Goal: Navigation & Orientation: Find specific page/section

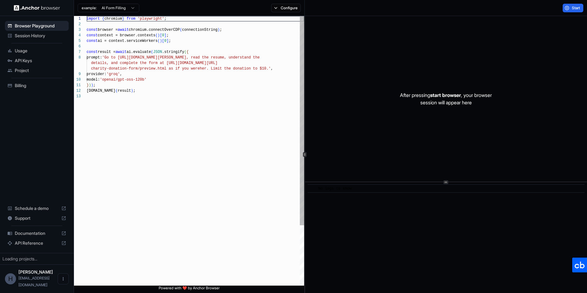
scroll to position [44, 0]
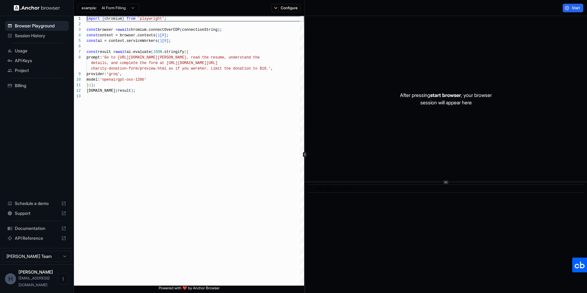
click at [34, 53] on span "Usage" at bounding box center [40, 51] width 51 height 6
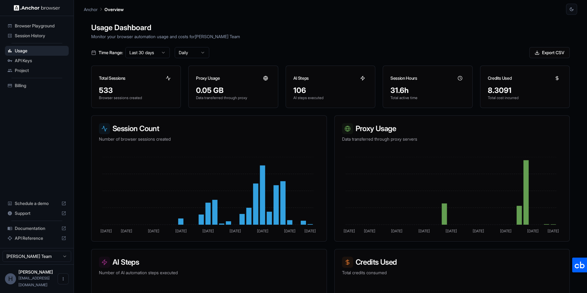
click at [42, 70] on span "Project" at bounding box center [40, 70] width 51 height 6
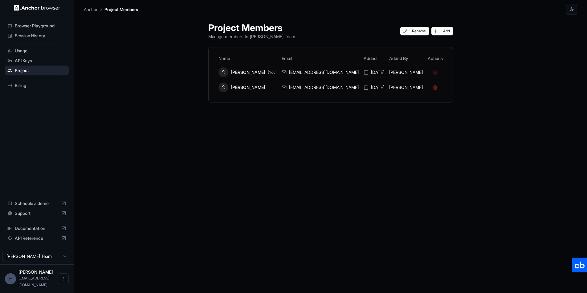
click at [30, 33] on span "Session History" at bounding box center [40, 36] width 51 height 6
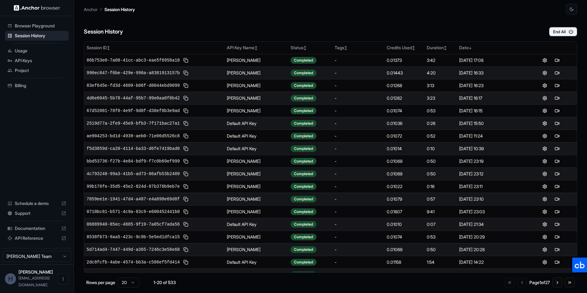
click at [379, 15] on div "Session History End All" at bounding box center [330, 26] width 493 height 22
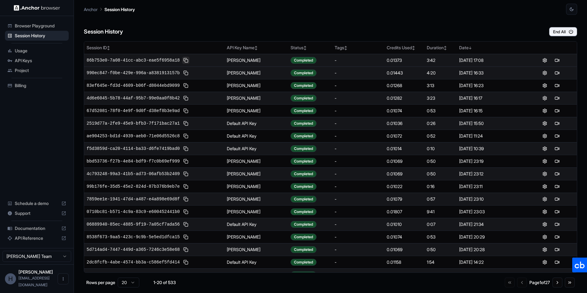
click at [187, 60] on button at bounding box center [185, 60] width 7 height 7
